Goal: Transaction & Acquisition: Book appointment/travel/reservation

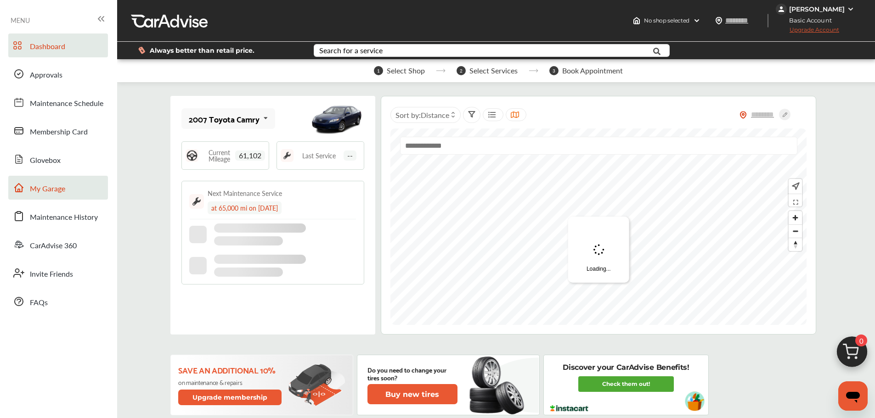
drag, startPoint x: 81, startPoint y: 193, endPoint x: 96, endPoint y: 186, distance: 16.8
click at [81, 193] on link "My Garage" at bounding box center [58, 188] width 100 height 24
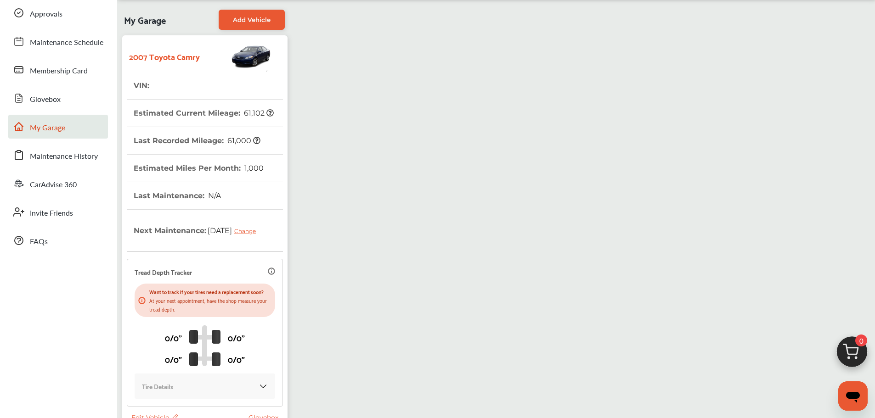
scroll to position [162, 0]
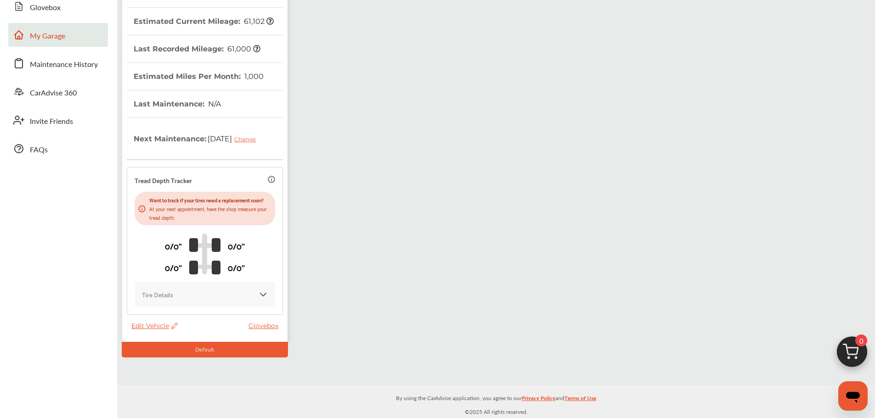
click at [147, 325] on span "Edit Vehicle" at bounding box center [154, 326] width 46 height 8
click at [180, 330] on div "Edit" at bounding box center [188, 335] width 83 height 14
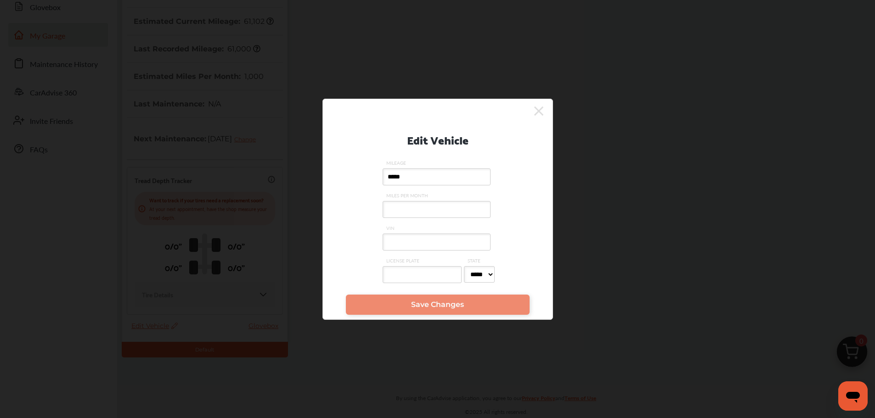
click at [413, 244] on input "VIN" at bounding box center [436, 242] width 108 height 17
paste input "**********"
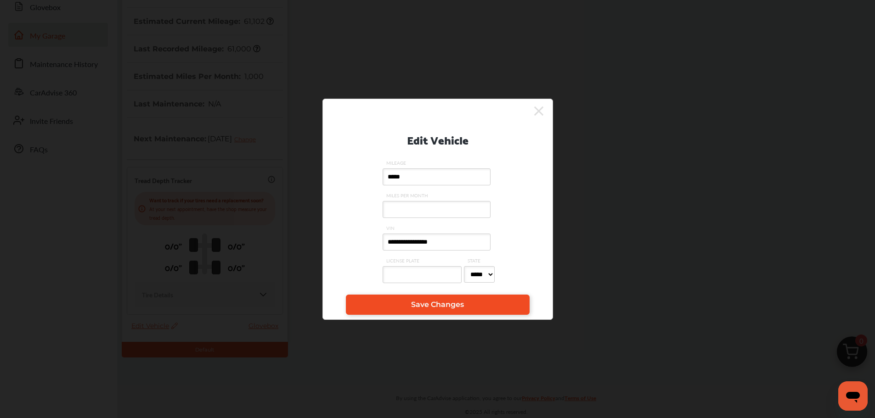
type input "**********"
click at [453, 306] on span "Save Changes" at bounding box center [437, 304] width 53 height 9
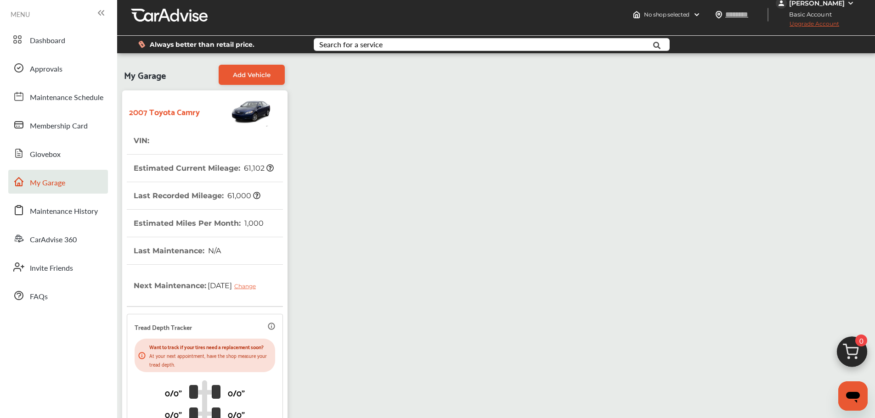
scroll to position [0, 0]
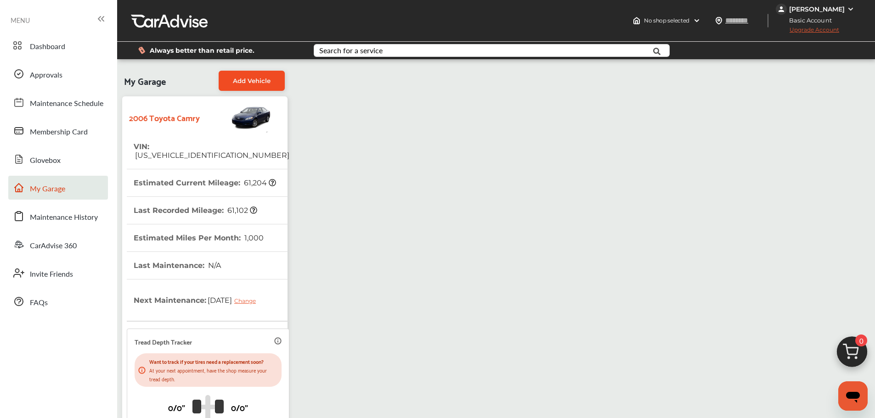
click at [257, 84] on link "Add Vehicle" at bounding box center [252, 81] width 66 height 20
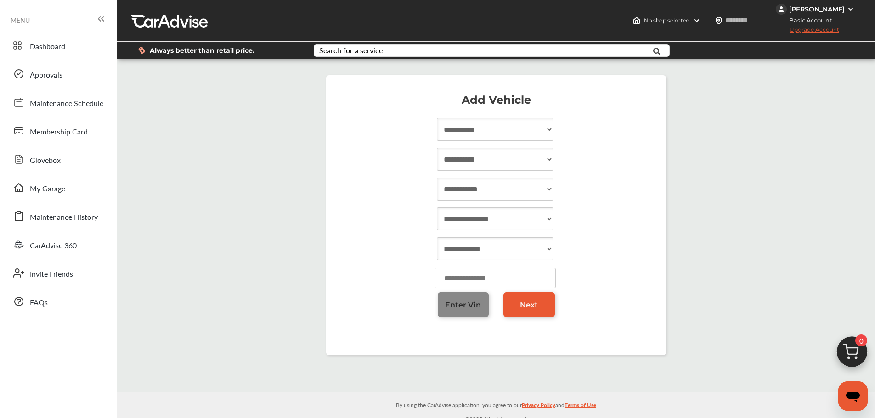
click at [466, 302] on span "Enter Vin" at bounding box center [463, 305] width 36 height 9
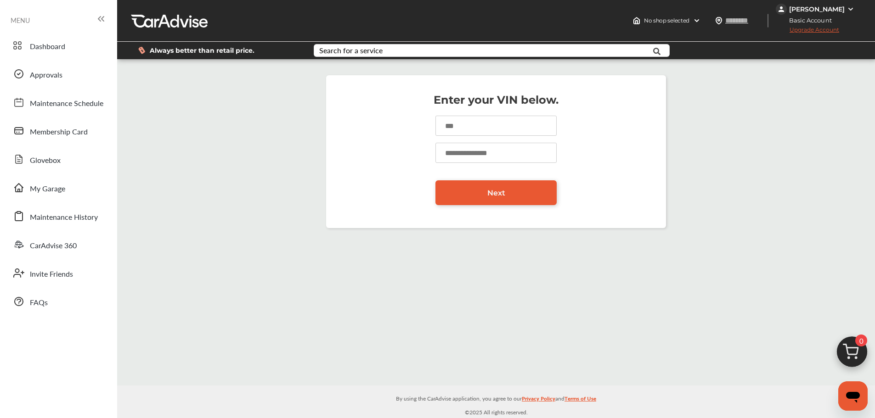
click at [459, 127] on input at bounding box center [495, 126] width 121 height 20
paste input "**********"
type input "**********"
click at [506, 153] on input "number" at bounding box center [495, 153] width 121 height 20
type input "*****"
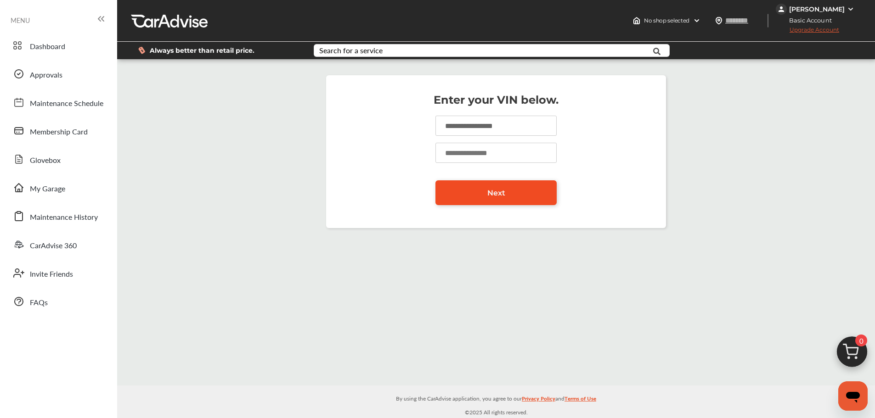
click at [512, 189] on link "Next" at bounding box center [495, 192] width 121 height 25
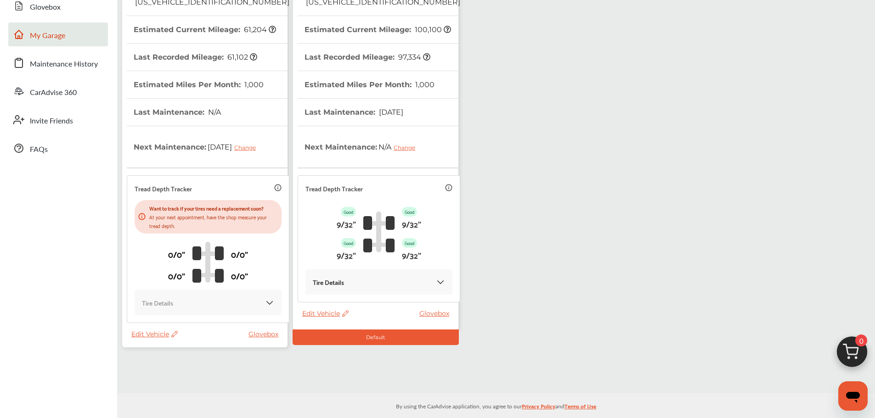
scroll to position [162, 0]
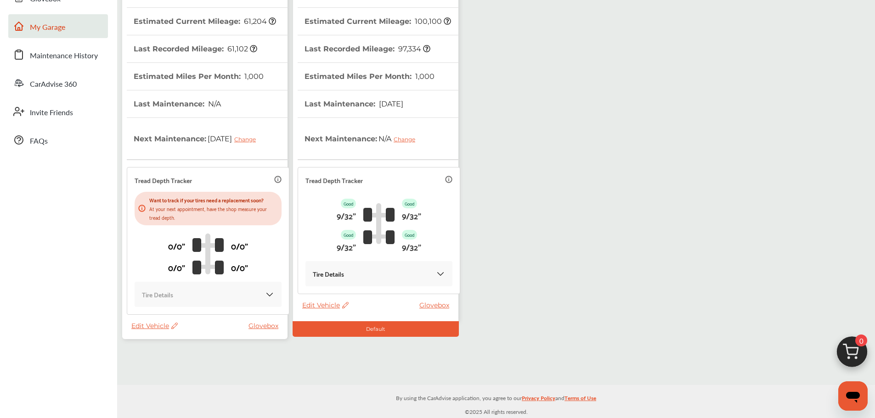
click at [161, 323] on span "Edit Vehicle" at bounding box center [154, 326] width 46 height 8
click at [200, 367] on div "Use this vehicle" at bounding box center [202, 361] width 83 height 14
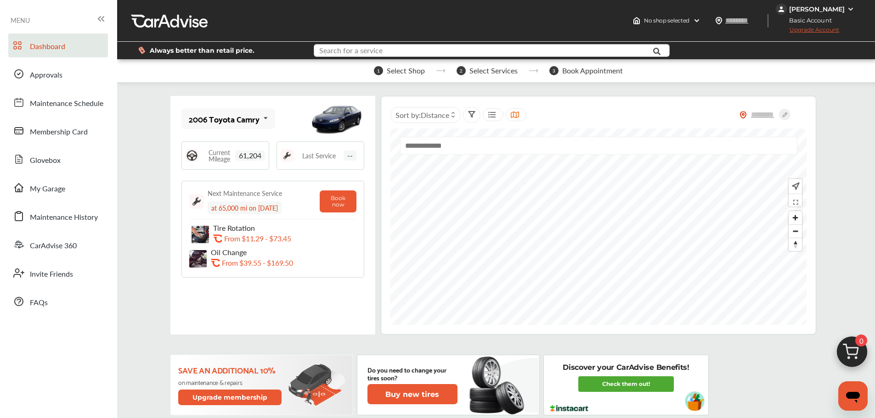
click at [420, 54] on input "text" at bounding box center [477, 52] width 325 height 14
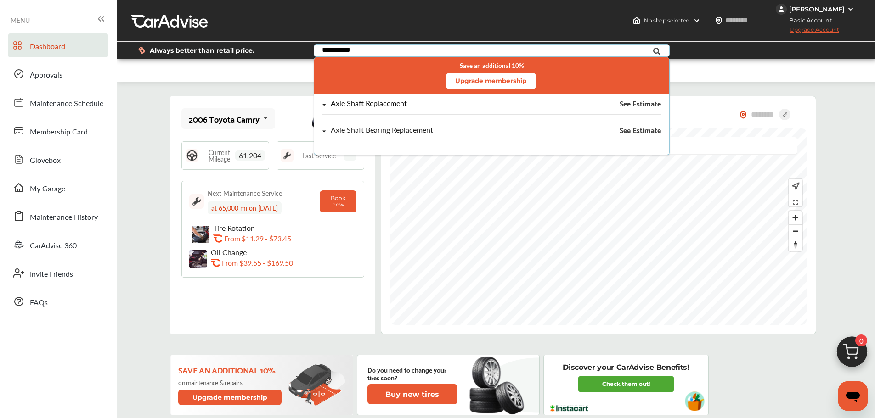
type input "**********"
click at [390, 100] on div "Axle Shaft Replacement" at bounding box center [369, 104] width 76 height 8
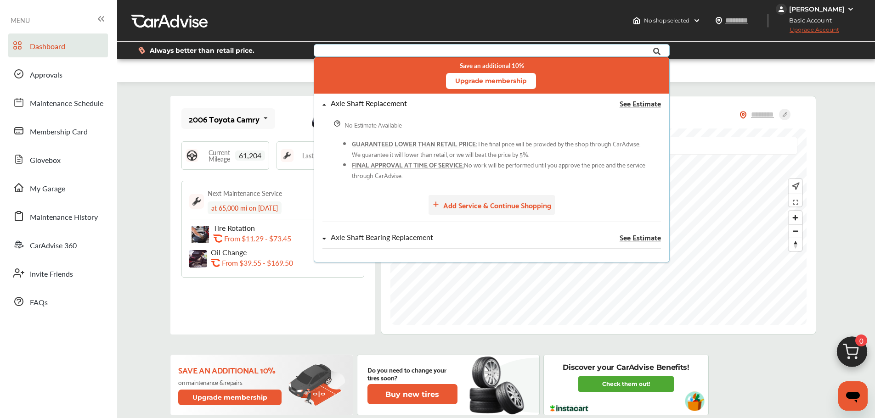
click at [513, 208] on div "Add Service & Continue Shopping" at bounding box center [497, 205] width 108 height 12
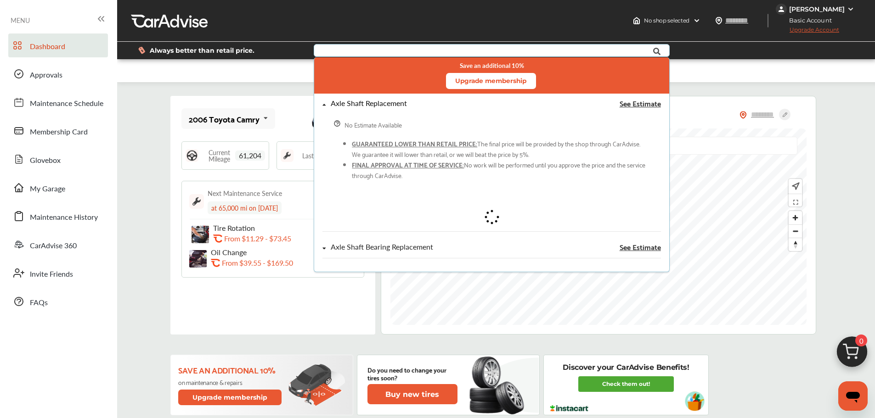
click at [377, 52] on input "text" at bounding box center [477, 52] width 325 height 14
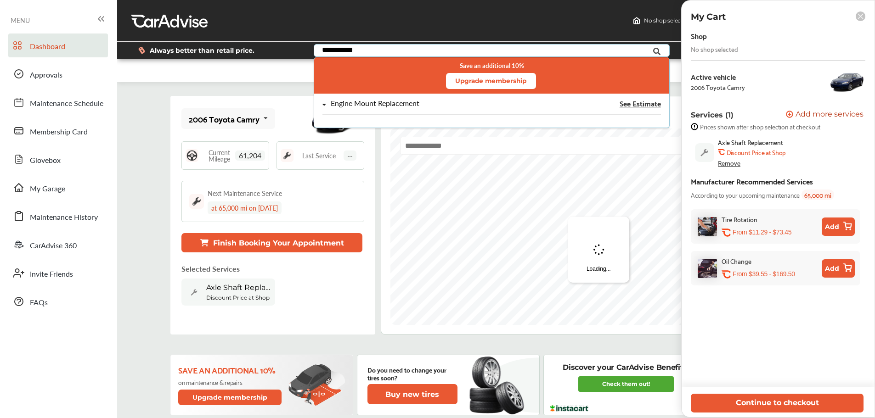
type input "**********"
click at [387, 105] on div "Engine Mount Replacement" at bounding box center [375, 104] width 89 height 8
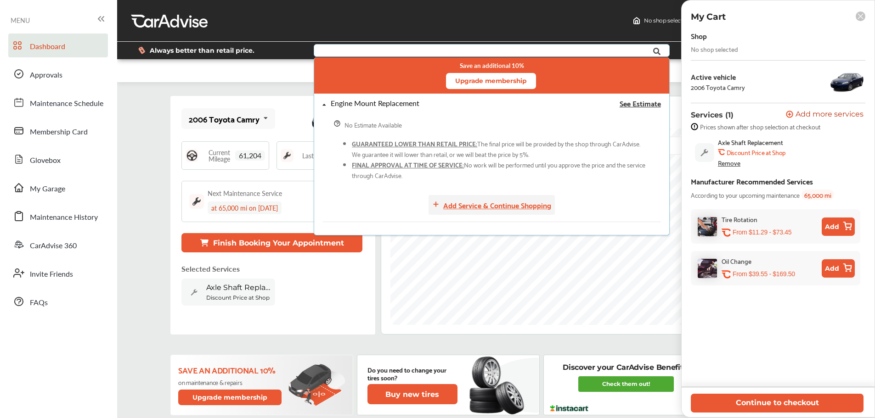
click at [482, 204] on div "Add Service & Continue Shopping" at bounding box center [497, 205] width 108 height 12
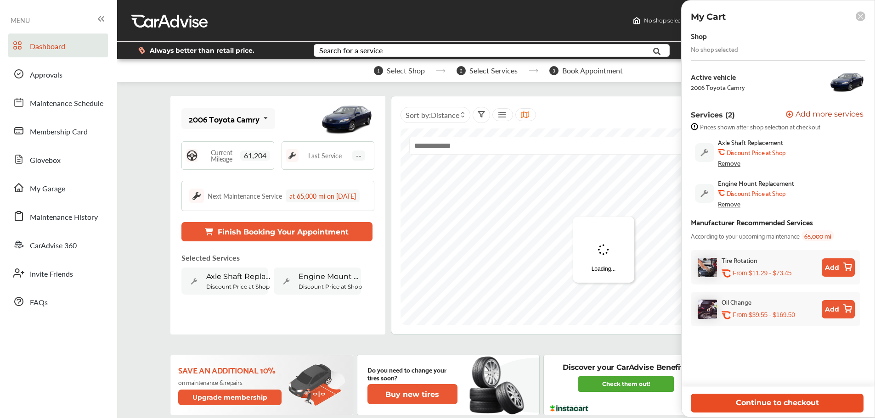
click at [763, 405] on button "Continue to checkout" at bounding box center [777, 403] width 173 height 19
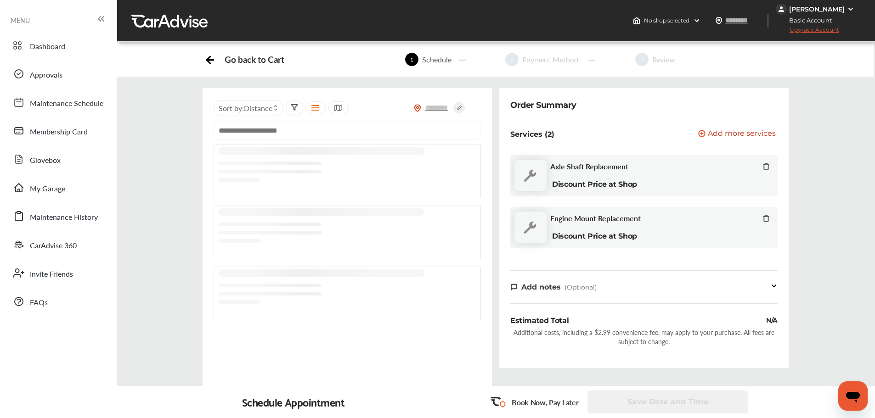
click at [342, 135] on input "text" at bounding box center [347, 131] width 267 height 18
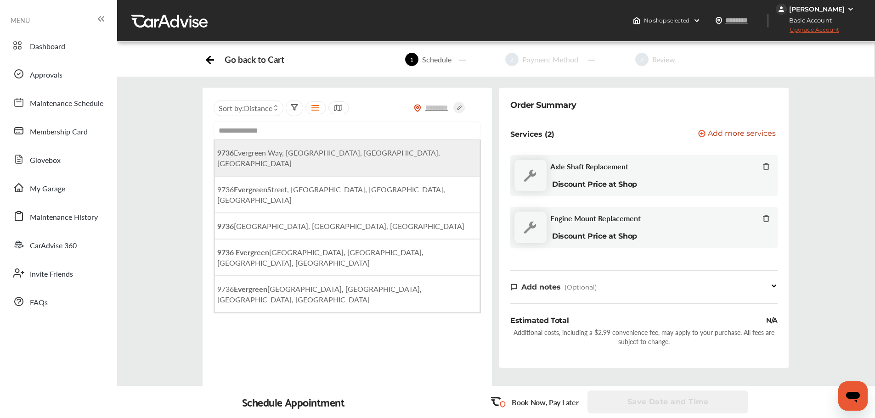
click at [323, 155] on span "[STREET_ADDRESS]" at bounding box center [328, 157] width 223 height 21
type input "**********"
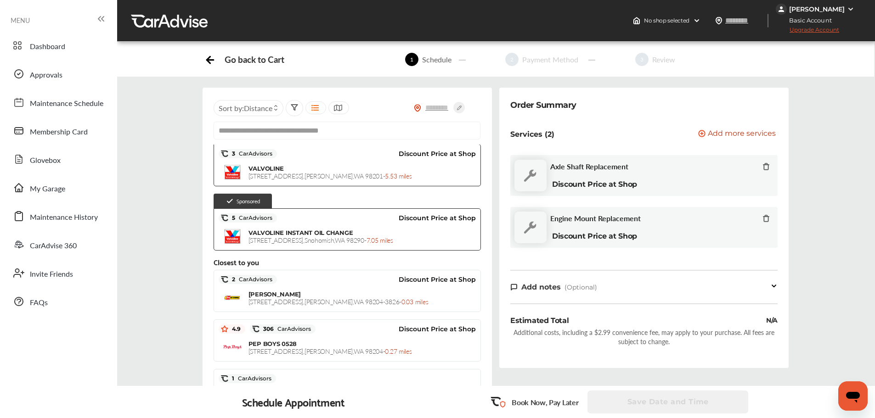
scroll to position [91, 0]
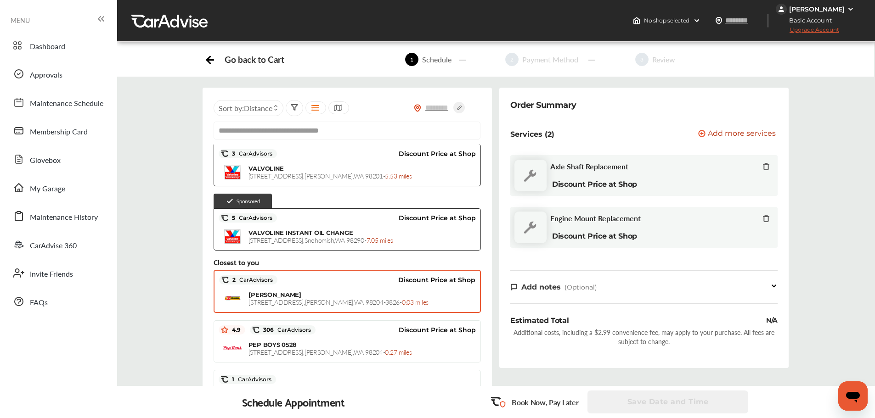
click at [423, 296] on div "[PERSON_NAME] [STREET_ADDRESS] - 0.03 miles" at bounding box center [361, 298] width 227 height 15
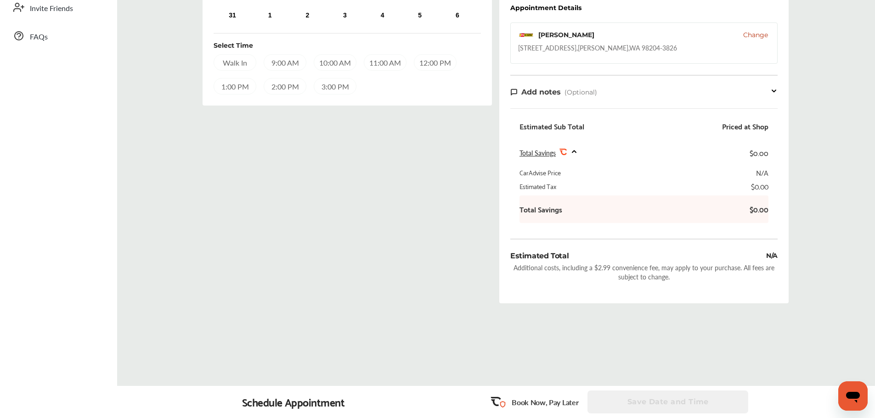
scroll to position [82, 0]
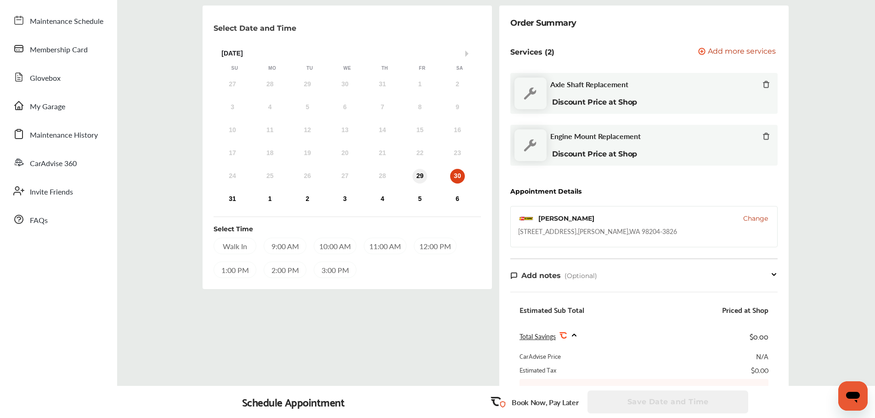
click at [421, 179] on div "29" at bounding box center [419, 176] width 15 height 15
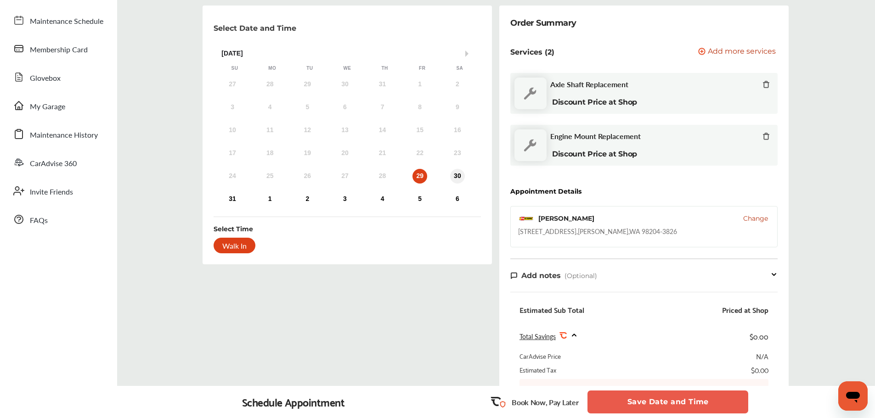
click at [455, 176] on div "30" at bounding box center [457, 176] width 15 height 15
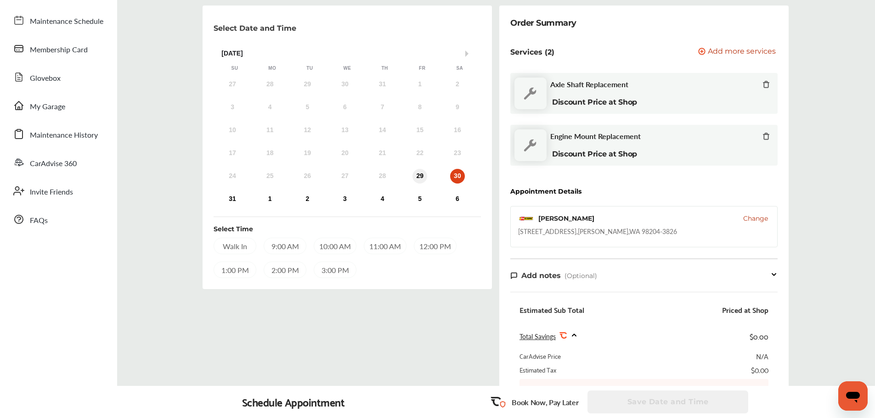
click at [422, 176] on div "29" at bounding box center [419, 176] width 15 height 15
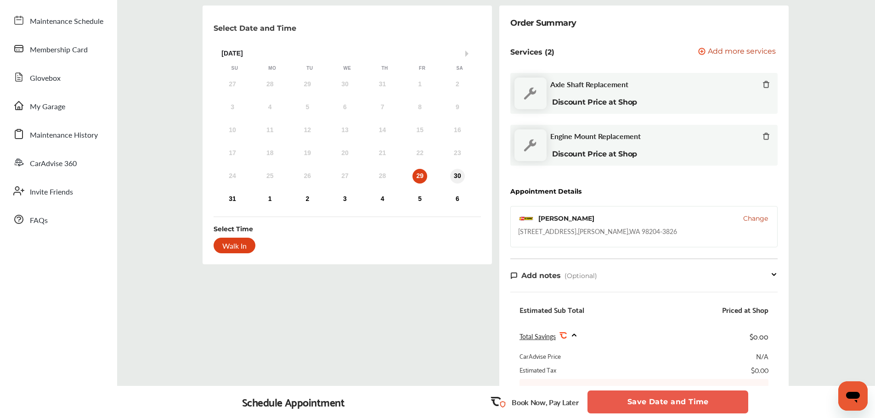
click at [454, 180] on div "30" at bounding box center [457, 176] width 15 height 15
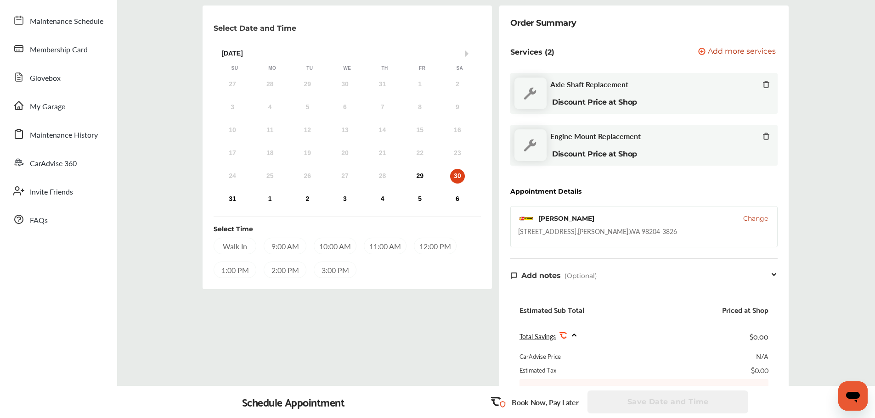
click at [288, 244] on div "9:00 AM" at bounding box center [285, 246] width 43 height 17
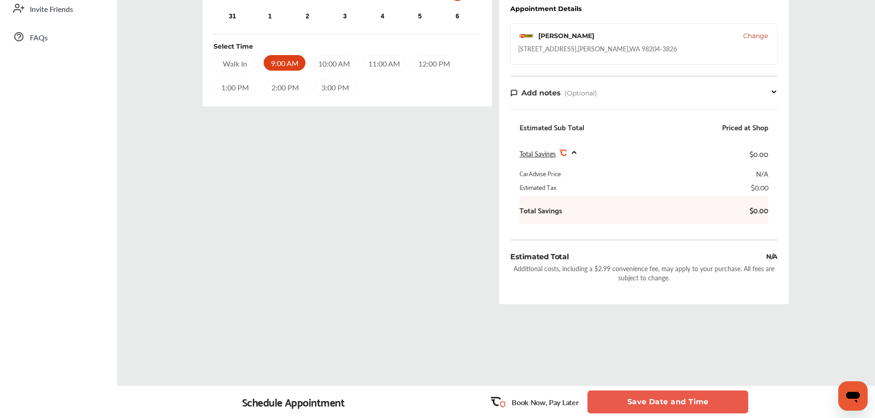
scroll to position [266, 0]
click at [631, 400] on button "Save Date and Time" at bounding box center [667, 402] width 161 height 23
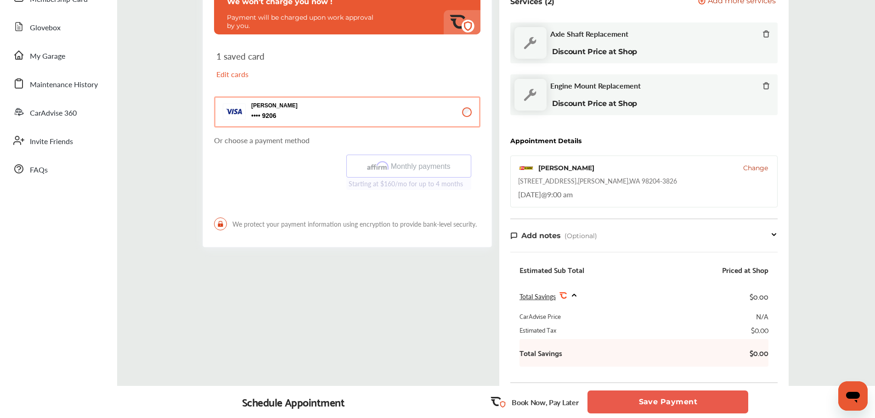
scroll to position [138, 0]
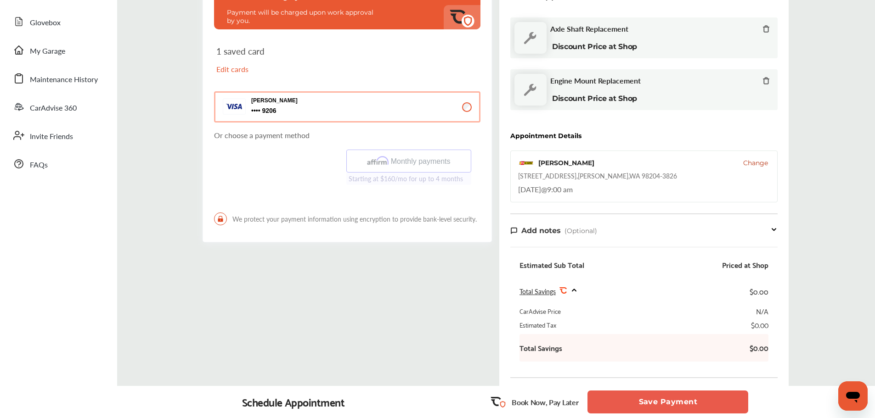
click at [677, 406] on button "Save Payment" at bounding box center [667, 402] width 161 height 23
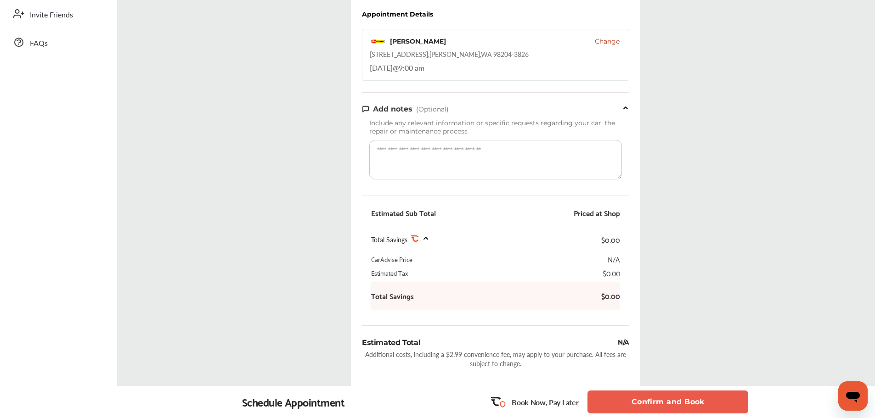
scroll to position [276, 0]
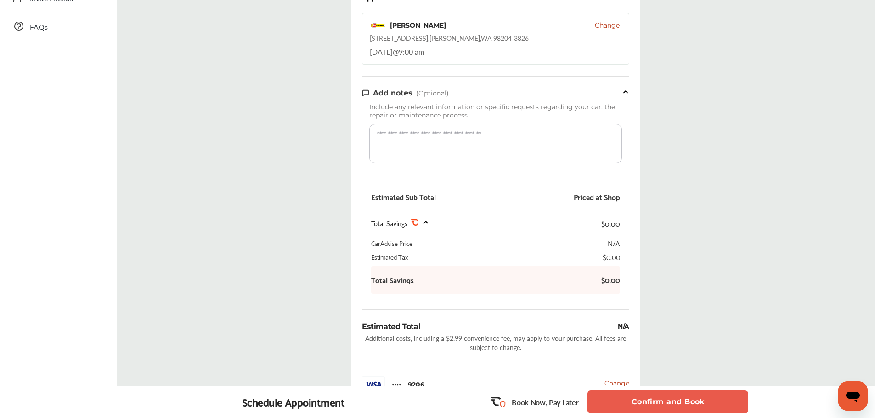
click at [697, 407] on button "Confirm and Book" at bounding box center [667, 402] width 161 height 23
